Goal: Information Seeking & Learning: Learn about a topic

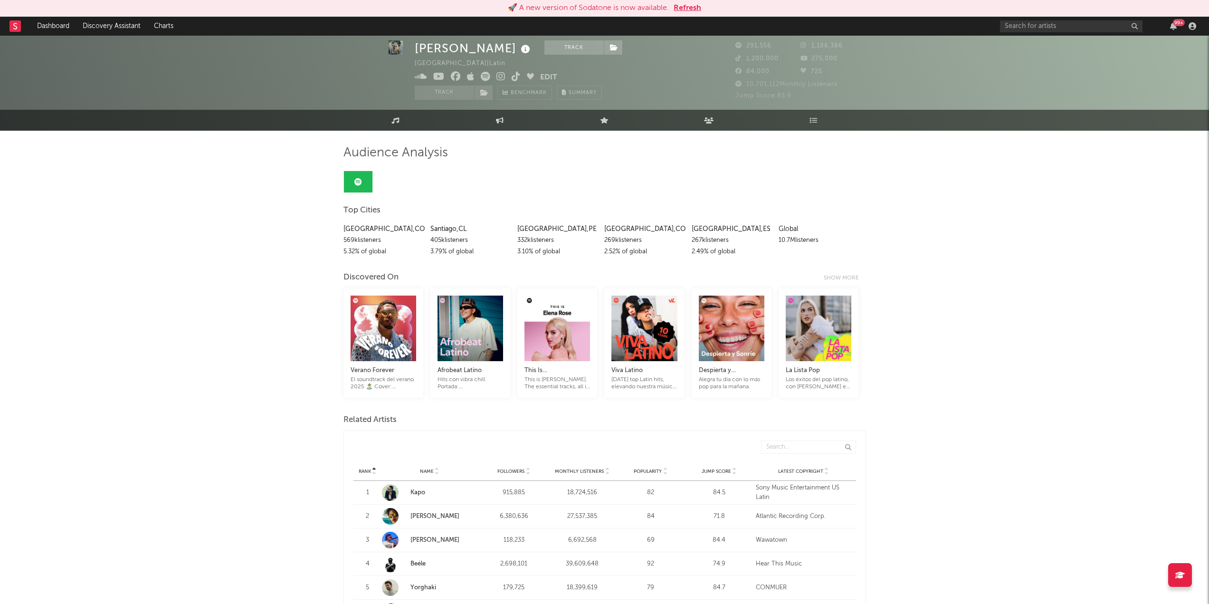
scroll to position [12, 0]
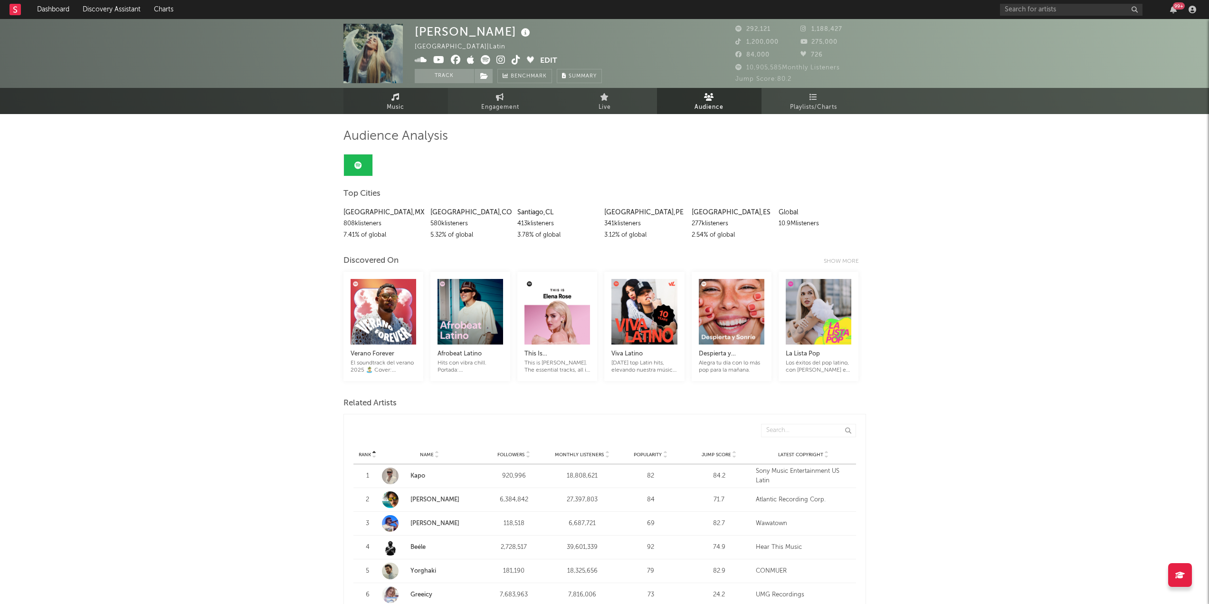
click at [400, 105] on span "Music" at bounding box center [396, 107] width 18 height 11
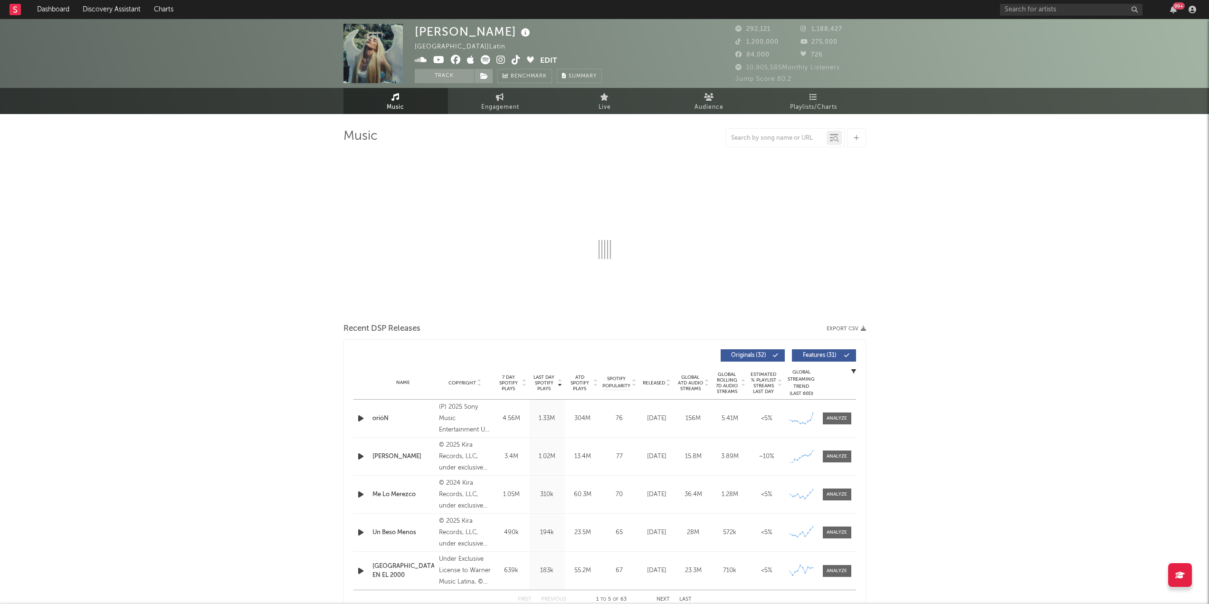
select select "6m"
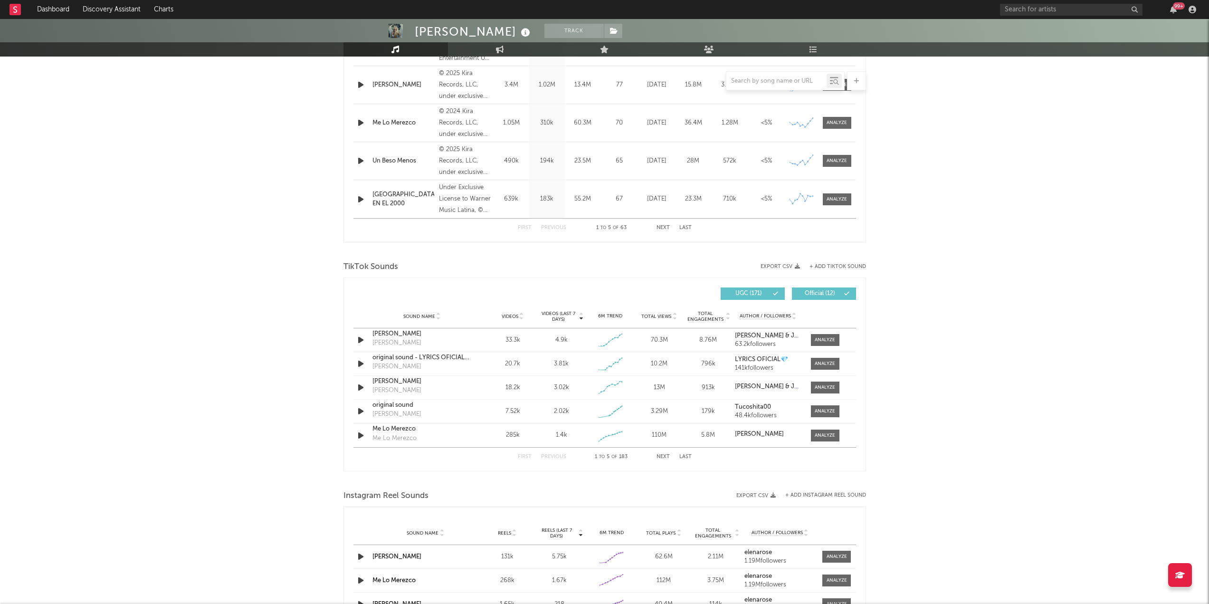
scroll to position [453, 0]
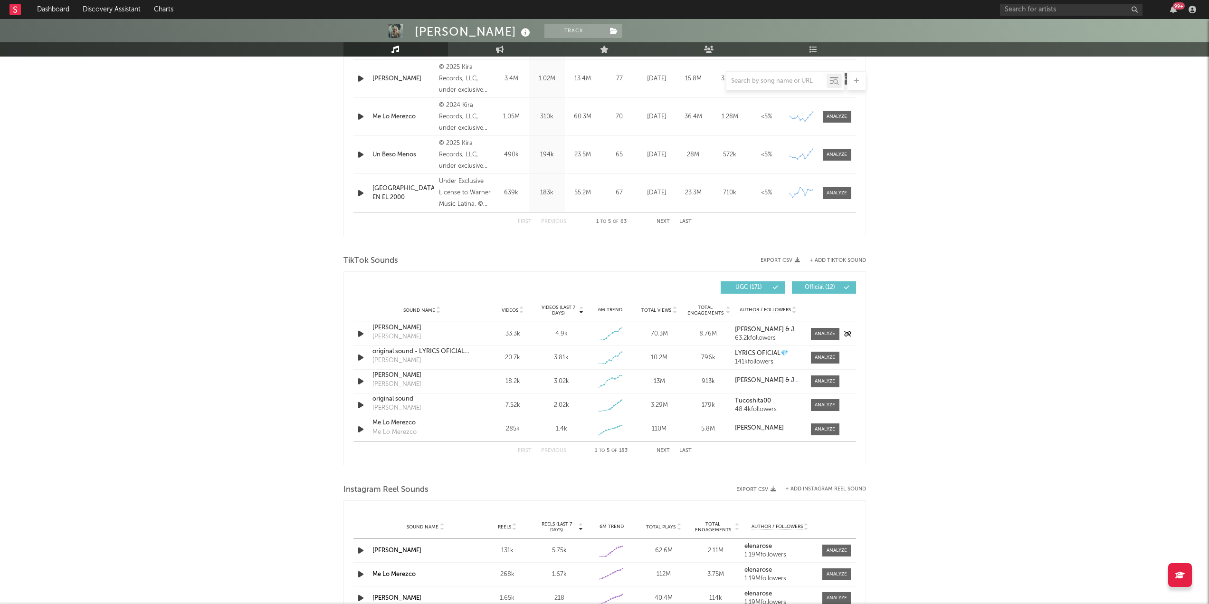
click at [361, 333] on icon "button" at bounding box center [361, 334] width 10 height 12
click at [362, 334] on icon "button" at bounding box center [360, 334] width 9 height 12
click at [819, 336] on div at bounding box center [825, 333] width 20 height 7
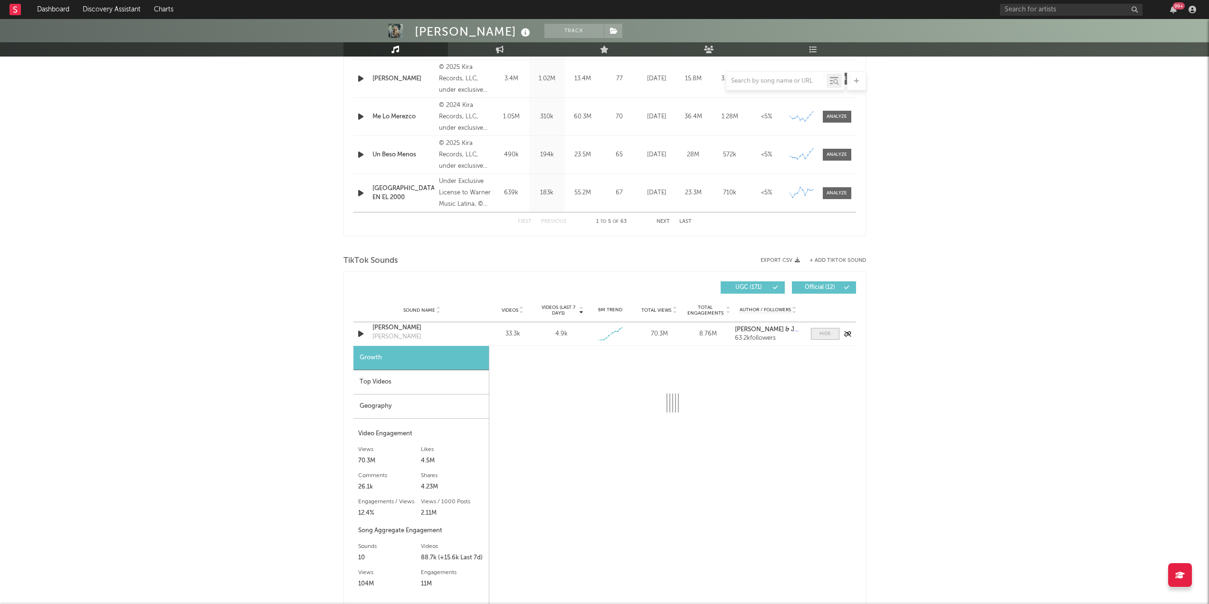
select select "1w"
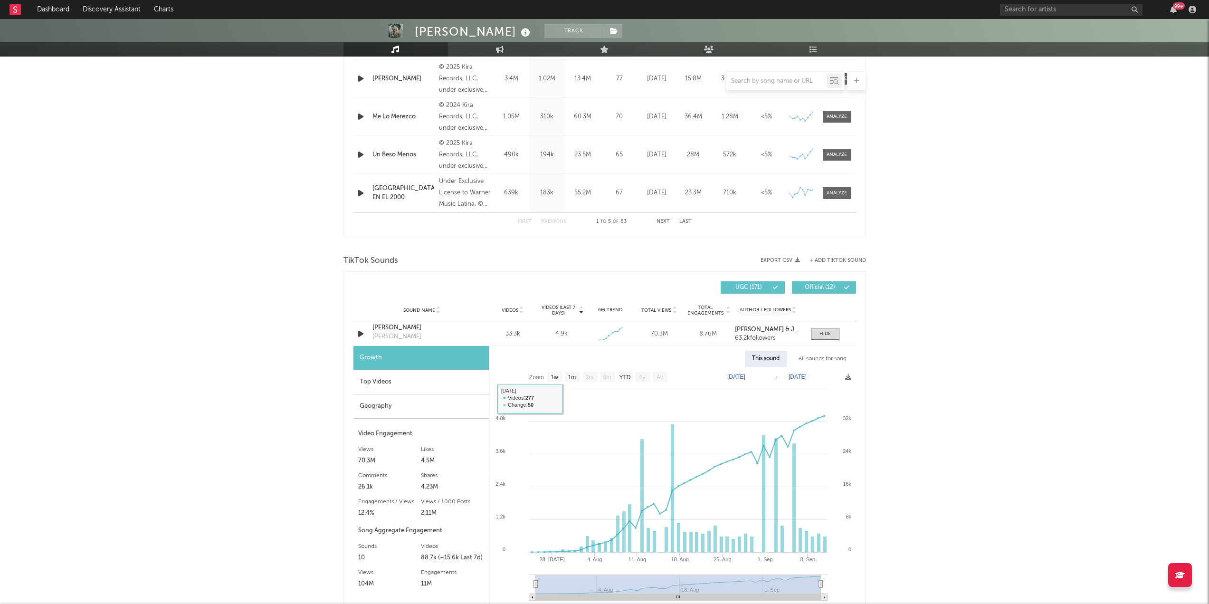
click at [426, 378] on div "Top Videos" at bounding box center [420, 382] width 135 height 24
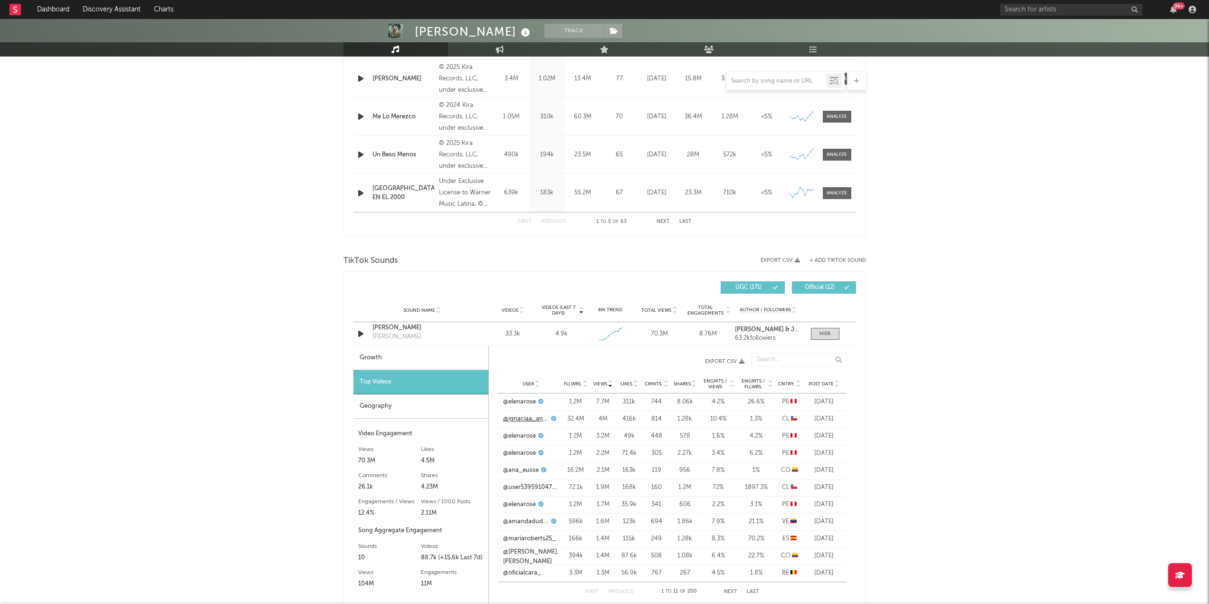
click at [522, 418] on link "@ignaciaa_antonia" at bounding box center [526, 418] width 46 height 9
click at [525, 404] on link "@elenarose" at bounding box center [519, 401] width 33 height 9
click at [528, 486] on link "@user53959104703261" at bounding box center [531, 487] width 56 height 9
click at [823, 332] on div at bounding box center [824, 333] width 11 height 7
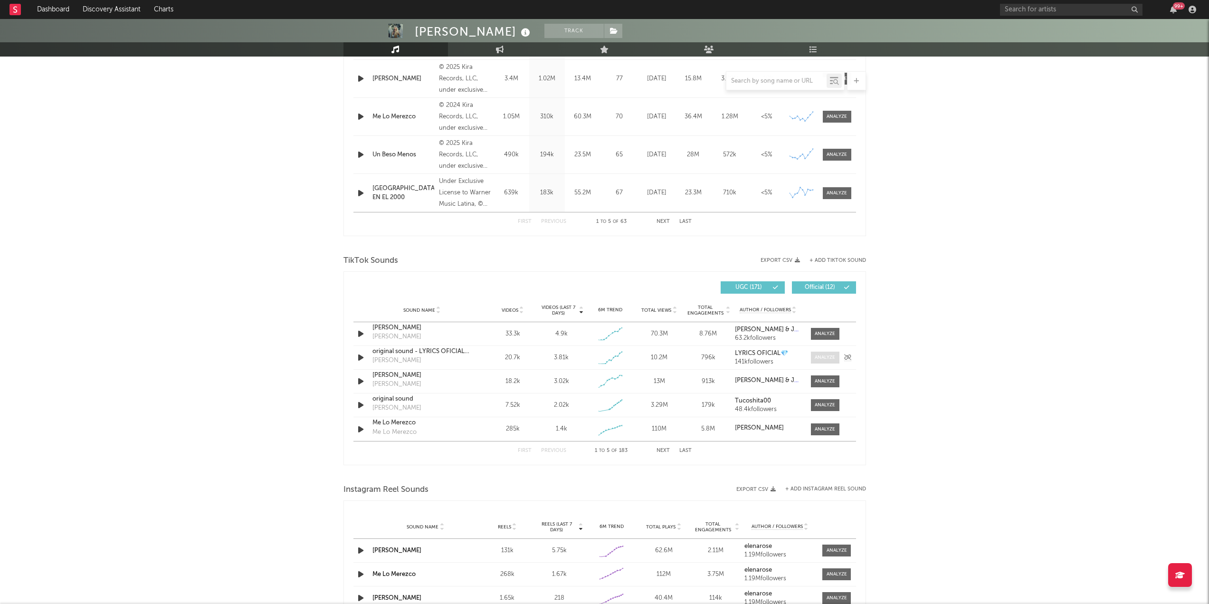
click at [819, 360] on div at bounding box center [825, 357] width 20 height 7
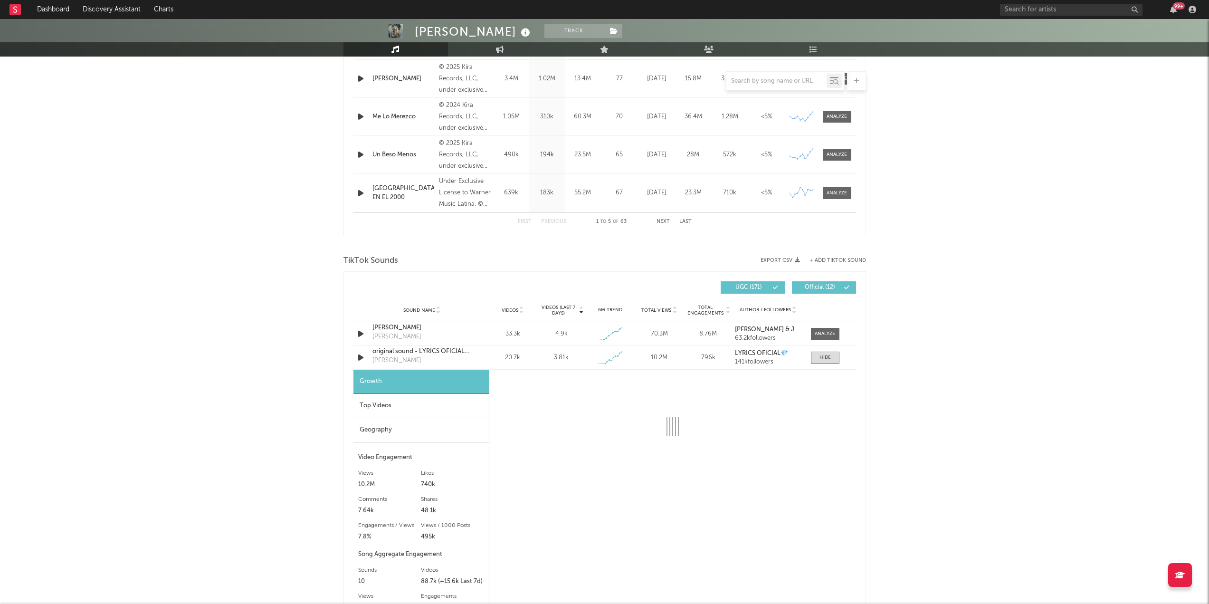
click at [404, 407] on div "Top Videos" at bounding box center [420, 406] width 135 height 24
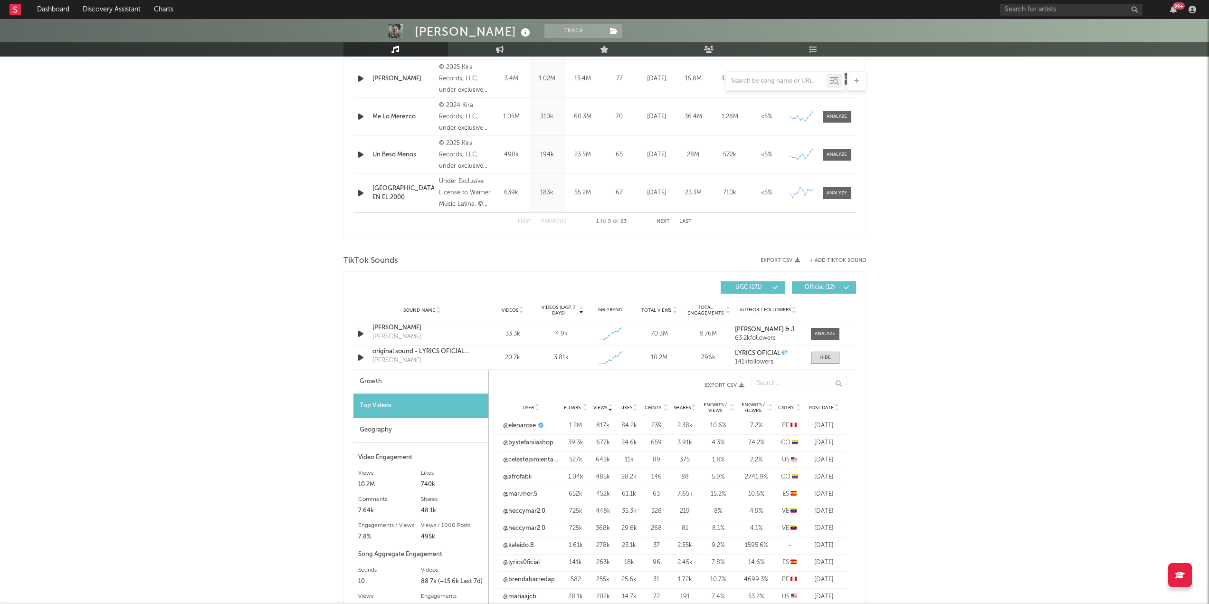
click at [524, 424] on link "@elenarose" at bounding box center [519, 425] width 33 height 9
click at [528, 444] on link "@bystefaniiashop" at bounding box center [528, 442] width 50 height 9
click at [523, 459] on link "@celestepimienta2020" at bounding box center [531, 459] width 56 height 9
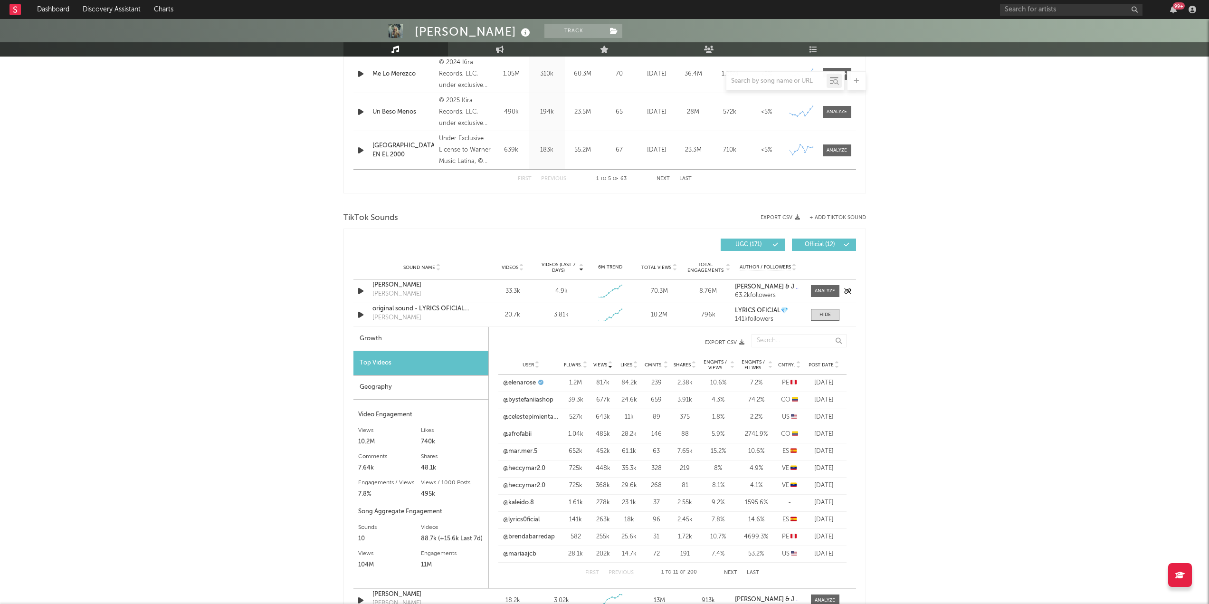
scroll to position [499, 0]
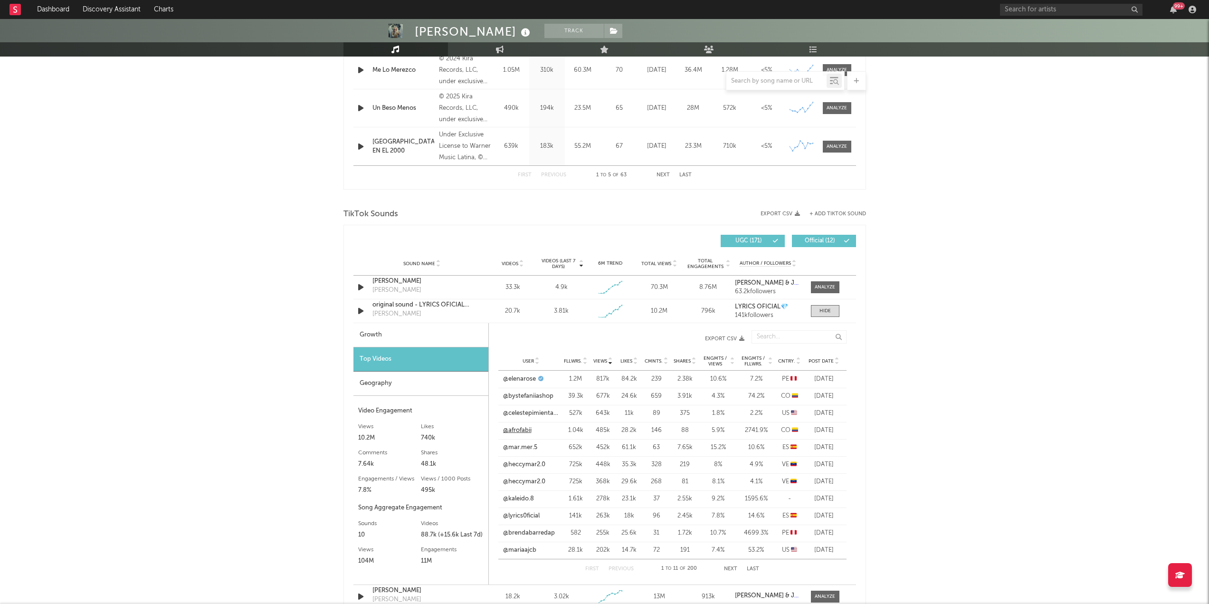
click at [521, 431] on link "@afrofabii" at bounding box center [517, 430] width 28 height 9
